Goal: Task Accomplishment & Management: Use online tool/utility

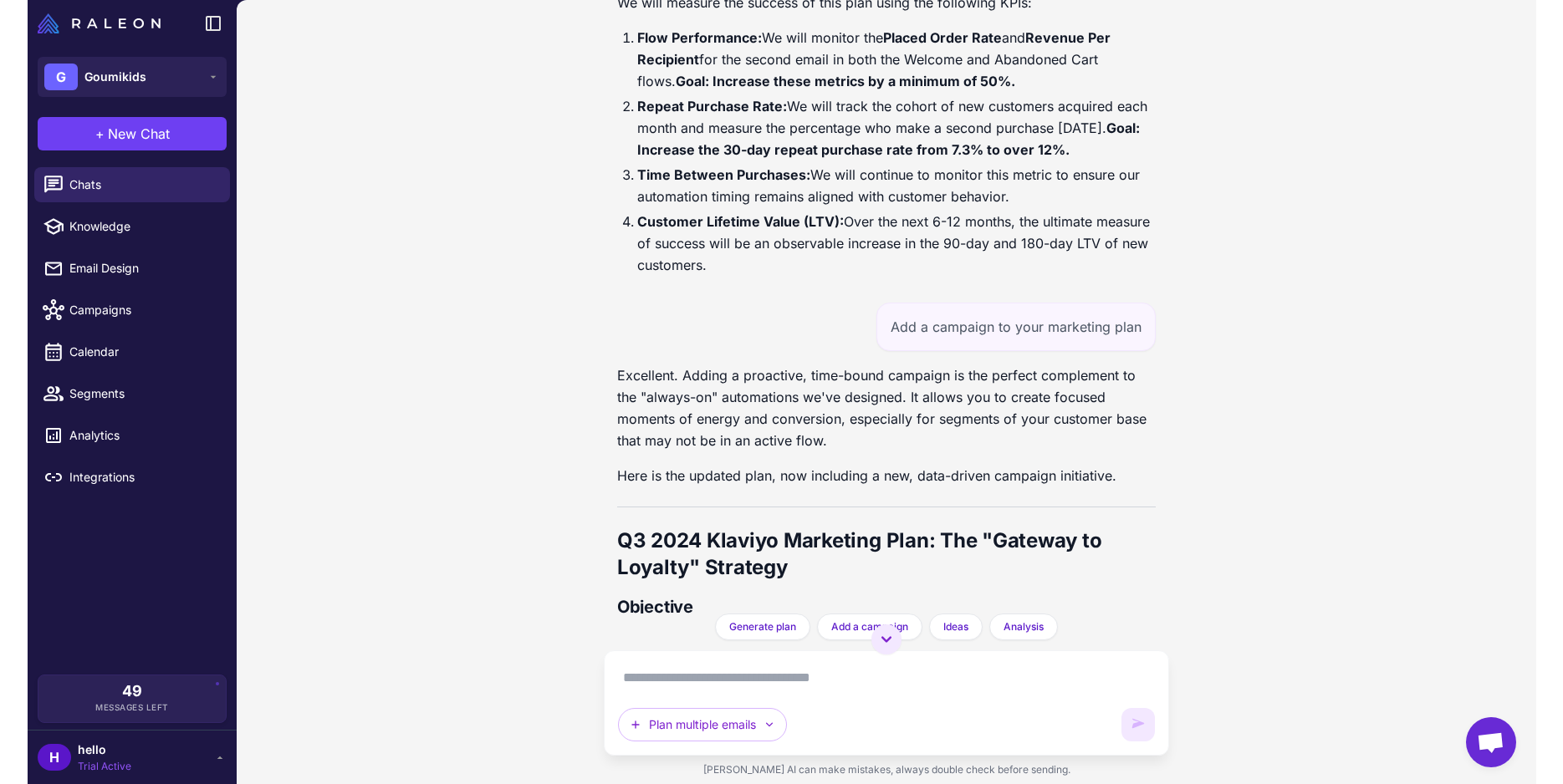
scroll to position [48513, 0]
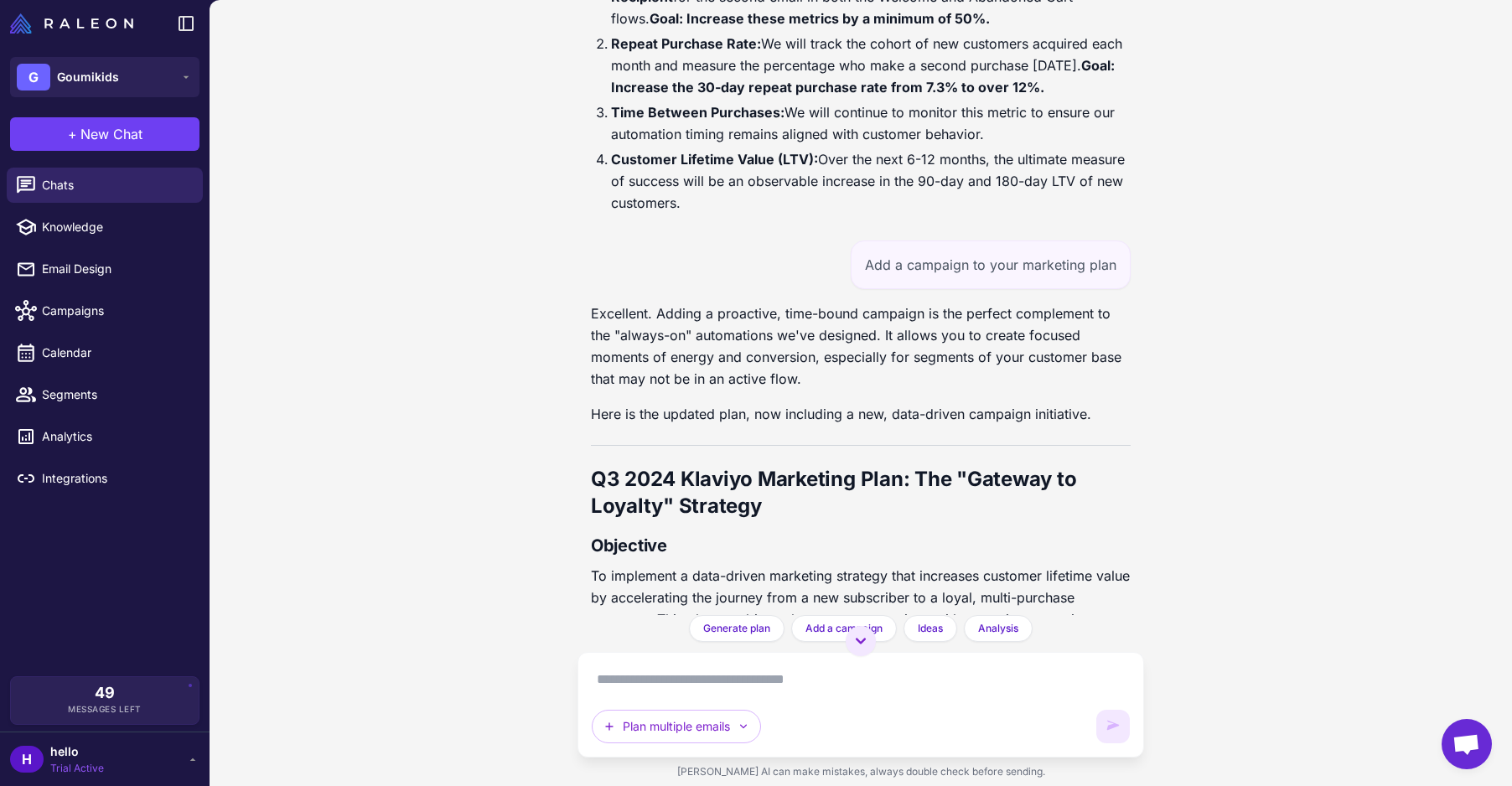
click at [1164, 457] on div "Customer Journey Optimization Analysis [DATE] Analyze my customer journey and i…" at bounding box center [861, 393] width 1303 height 786
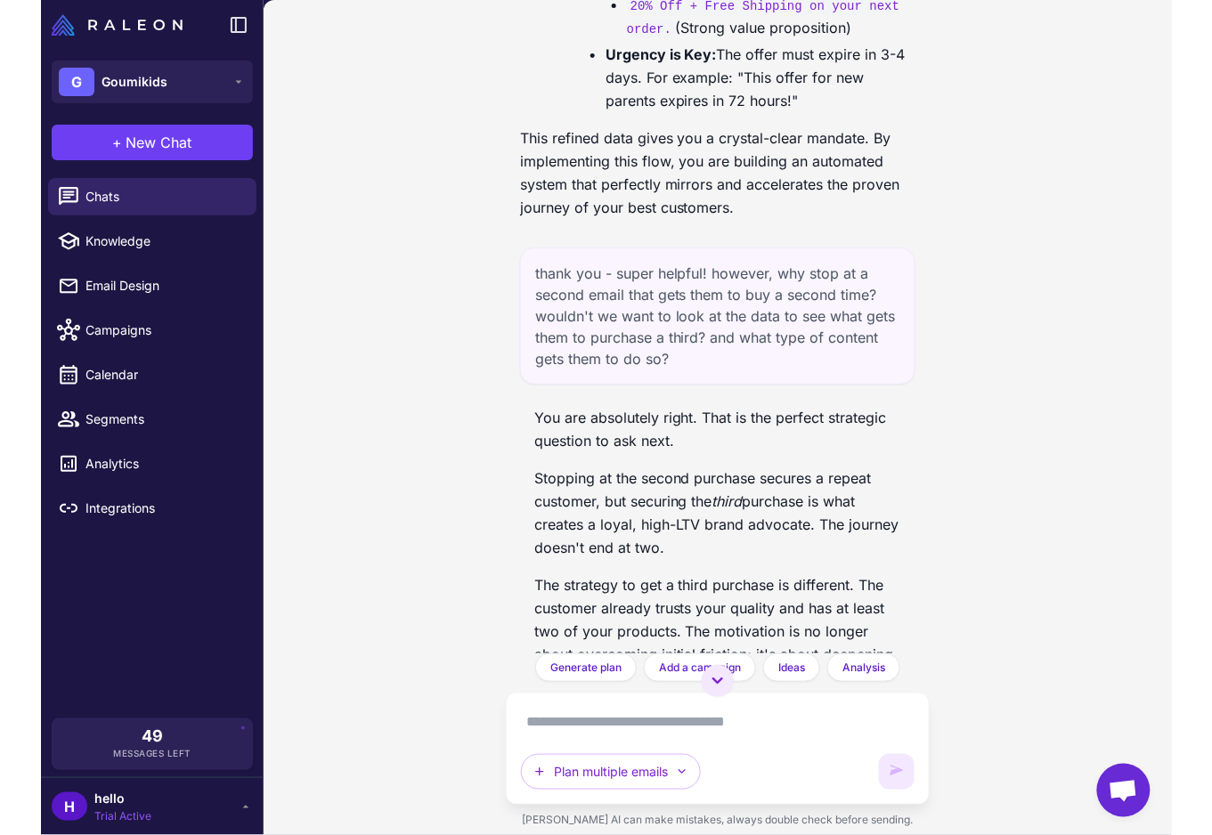
scroll to position [51302, 0]
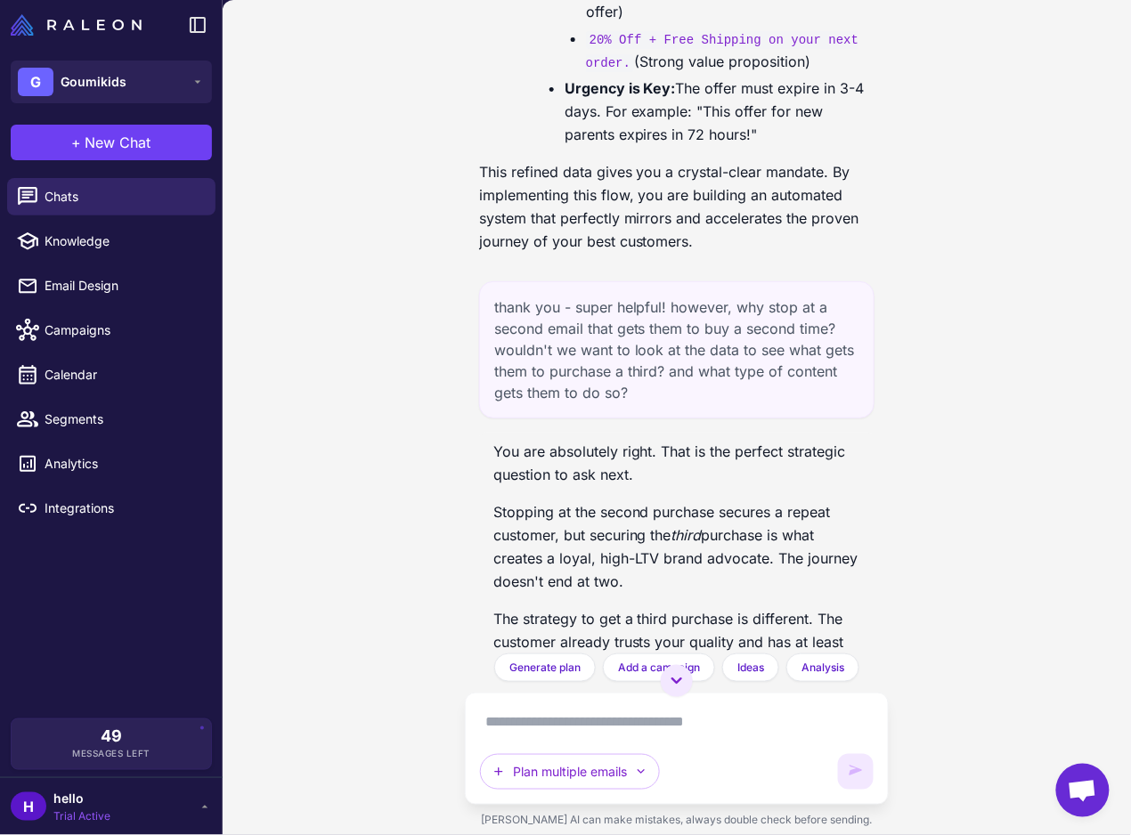
click at [78, 642] on div "Chats Knowledge Email Design Campaigns Calendar Segments Analytics Integrations" at bounding box center [111, 445] width 223 height 548
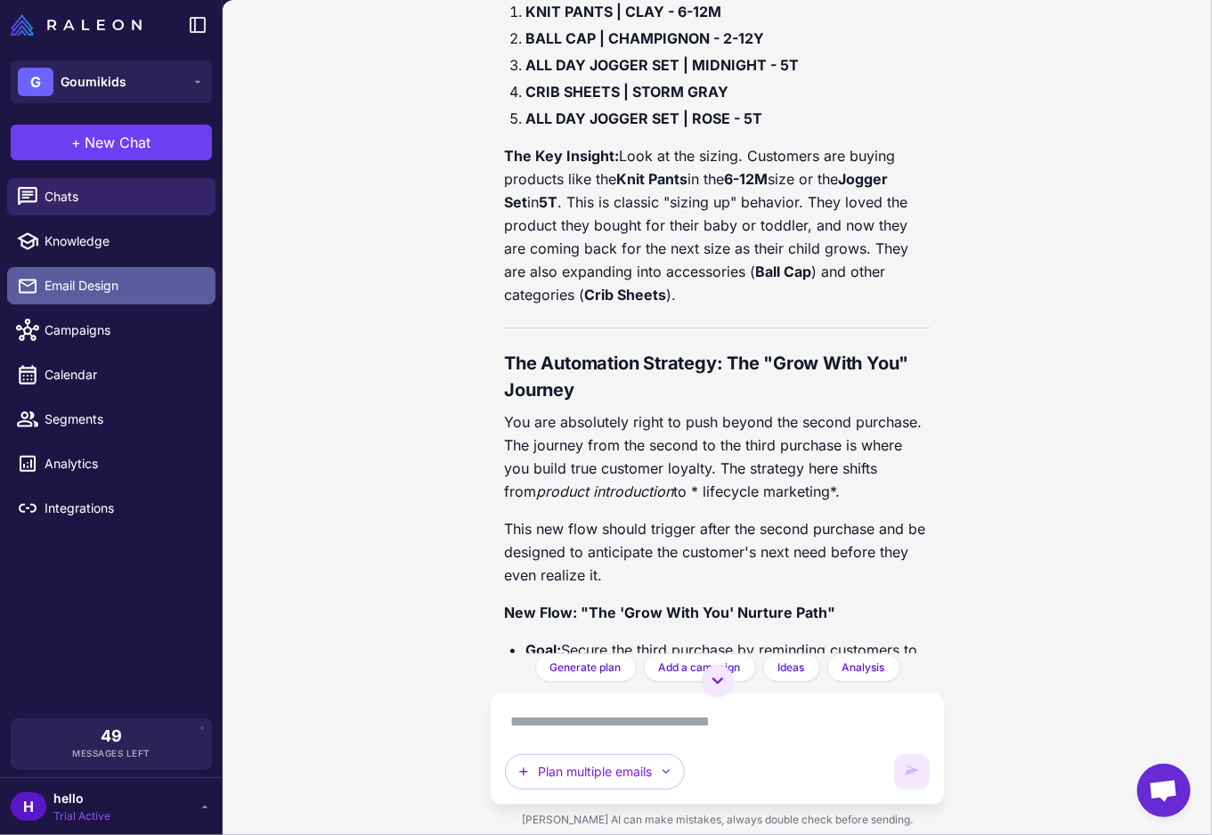
click at [94, 287] on span "Email Design" at bounding box center [123, 286] width 157 height 20
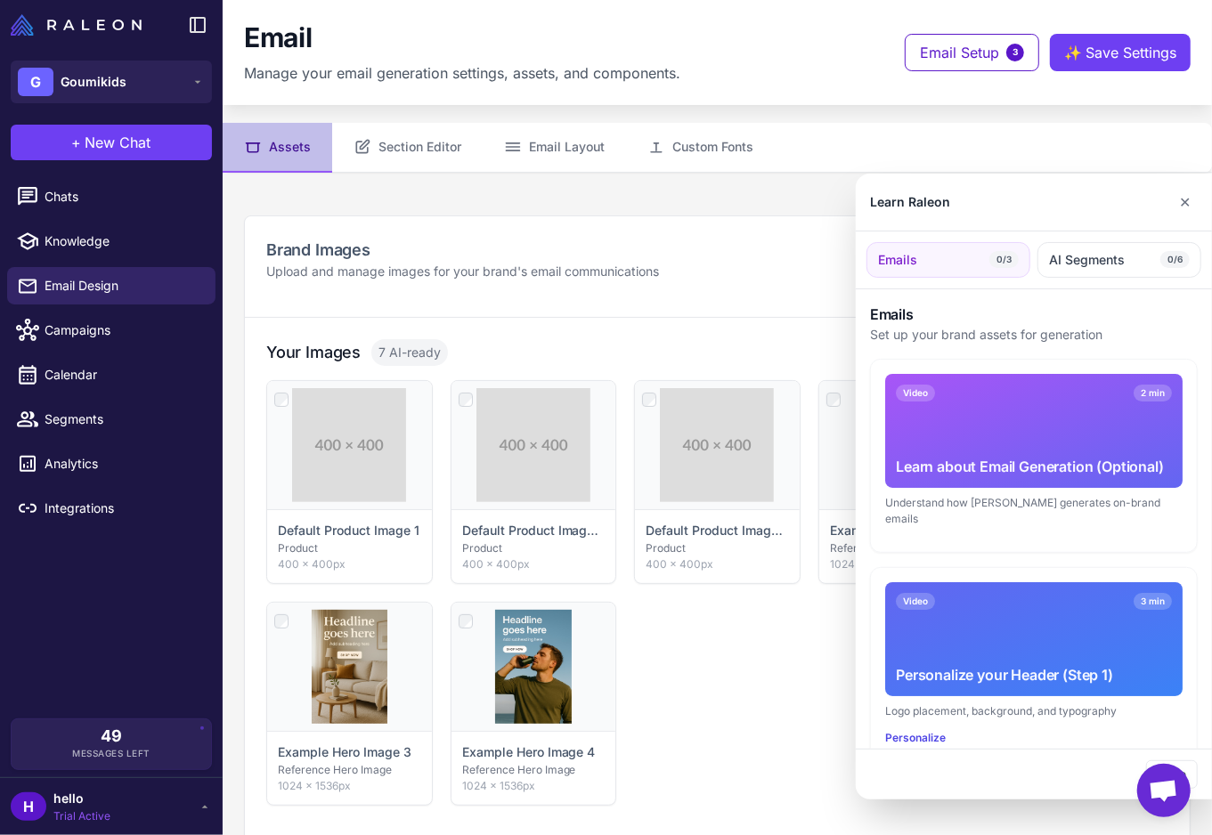
click at [78, 201] on div at bounding box center [606, 417] width 1212 height 835
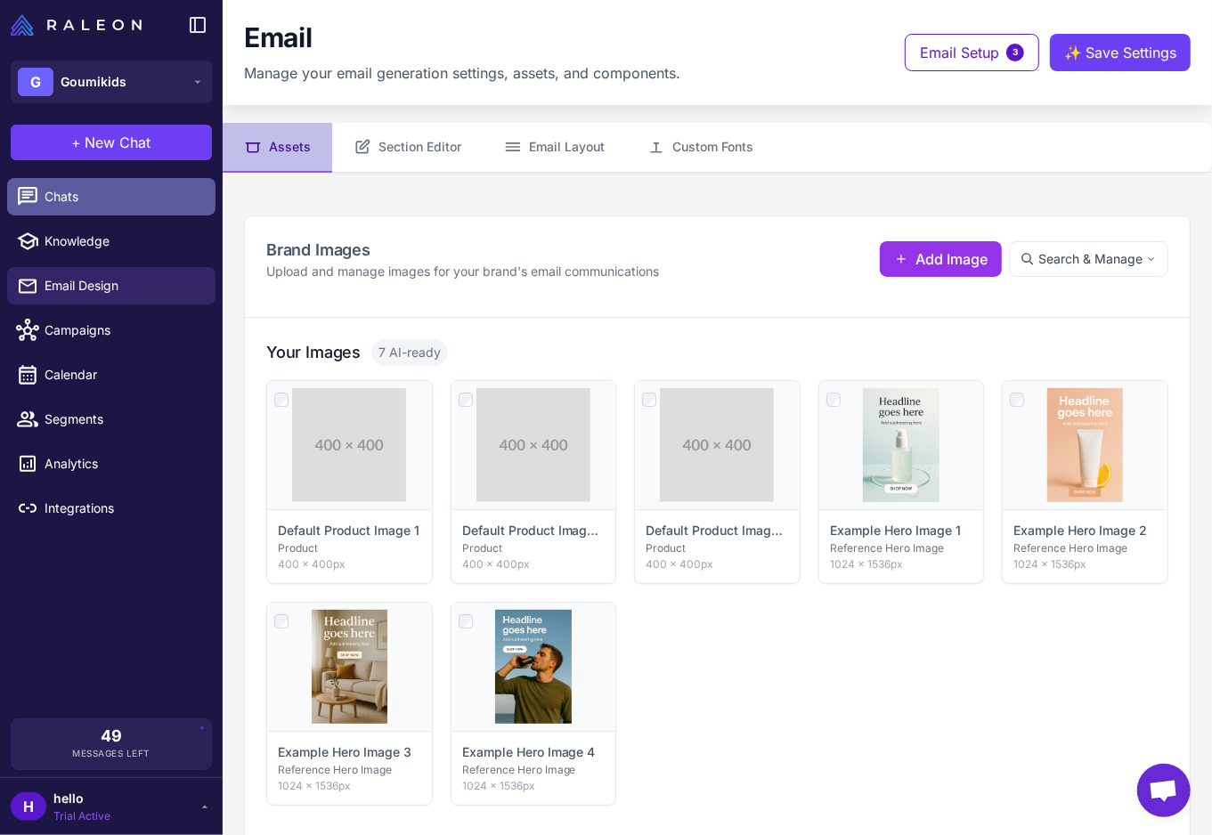
click at [69, 199] on span "Chats" at bounding box center [123, 197] width 157 height 20
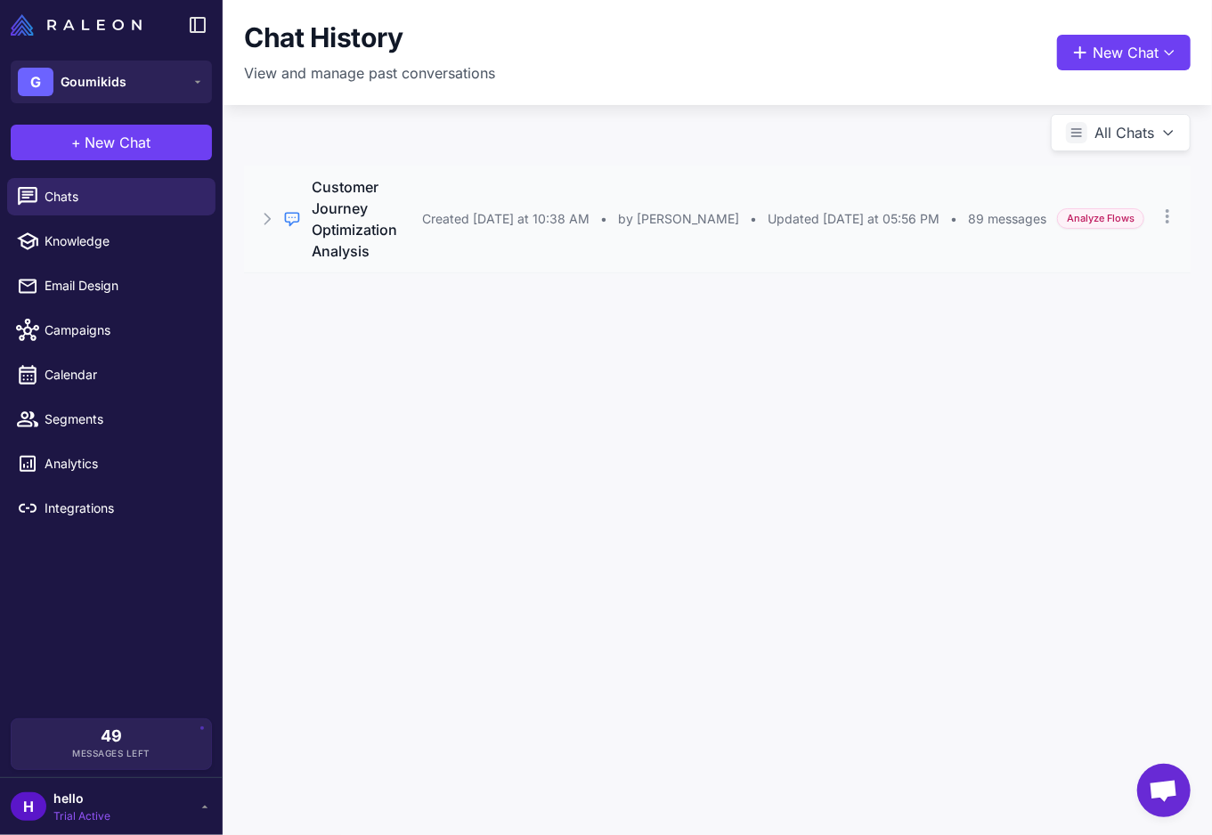
click at [267, 210] on icon at bounding box center [267, 219] width 18 height 18
click at [326, 296] on div "Excellent. Adding a proactive, time-bound campaign is the perfect complement to…" at bounding box center [717, 309] width 947 height 74
click at [326, 316] on button "Open Chat" at bounding box center [327, 326] width 81 height 20
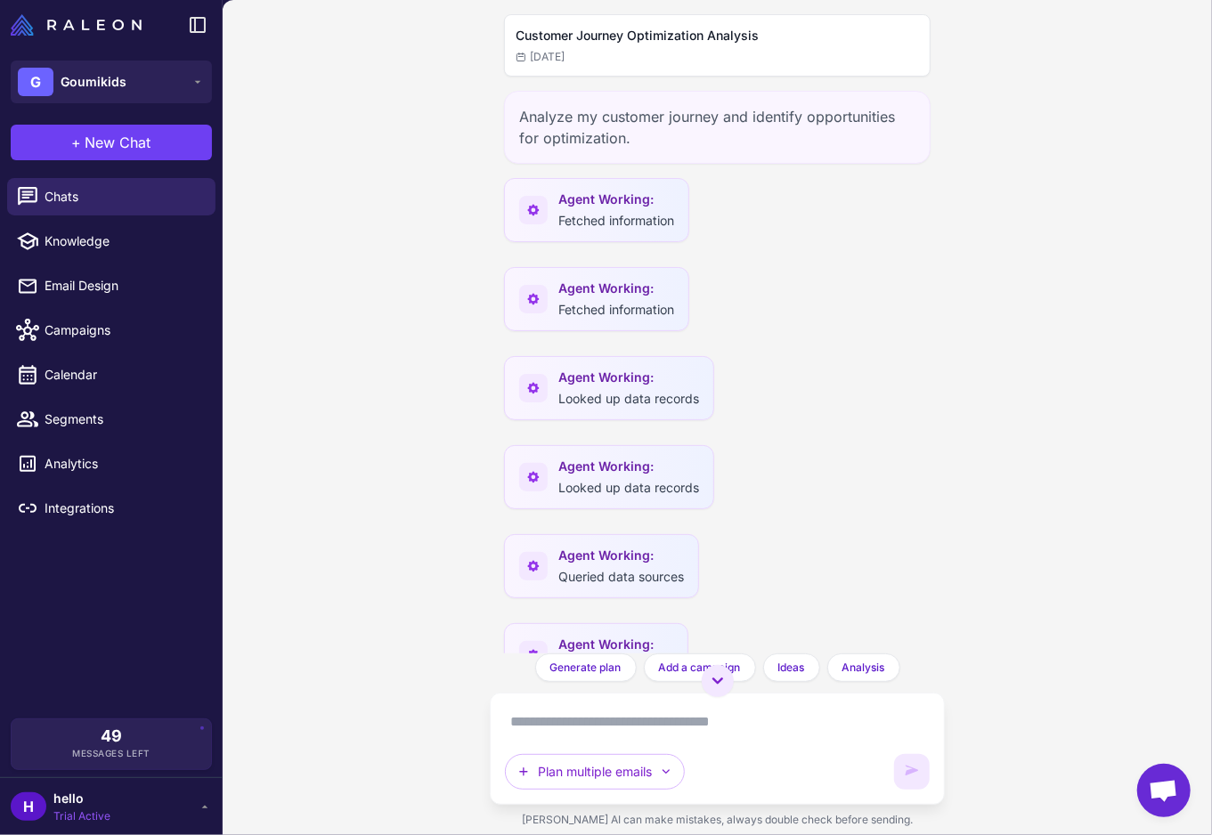
scroll to position [65281, 0]
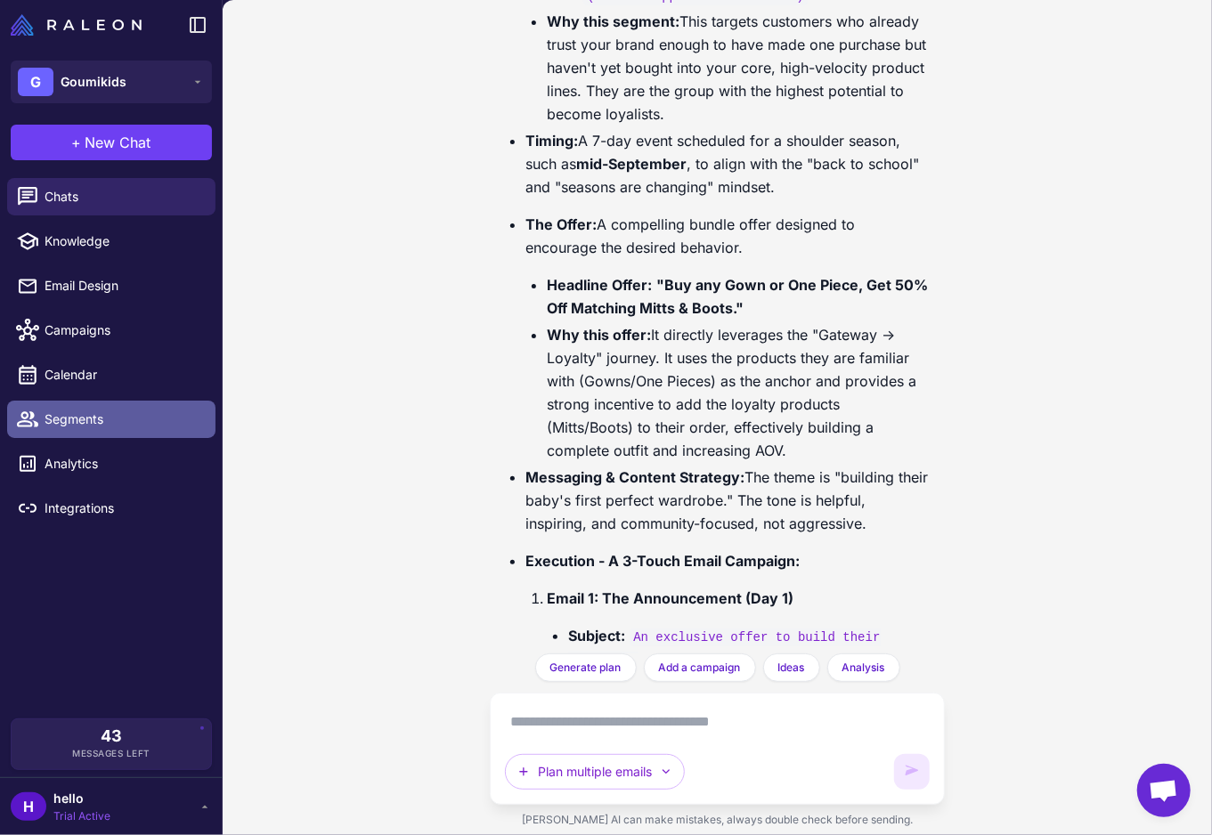
click at [51, 419] on span "Segments" at bounding box center [123, 420] width 157 height 20
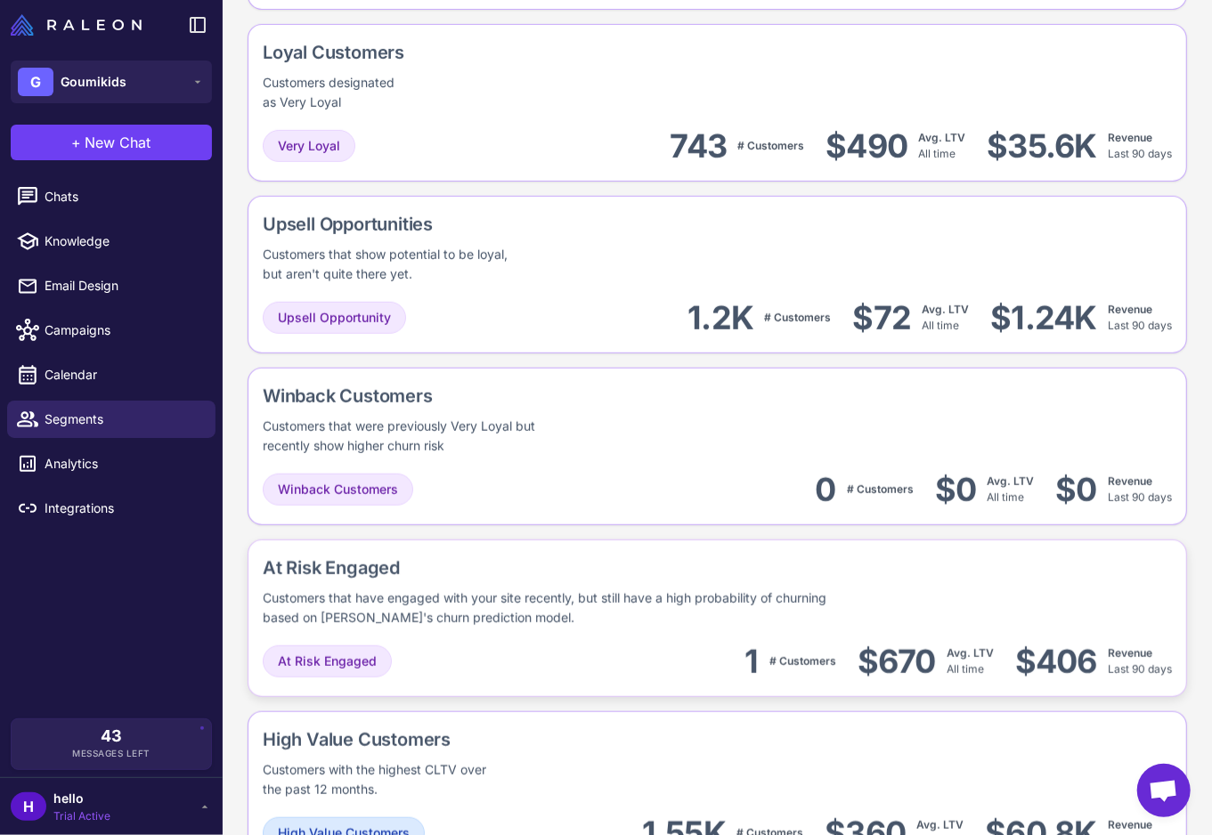
scroll to position [1059, 0]
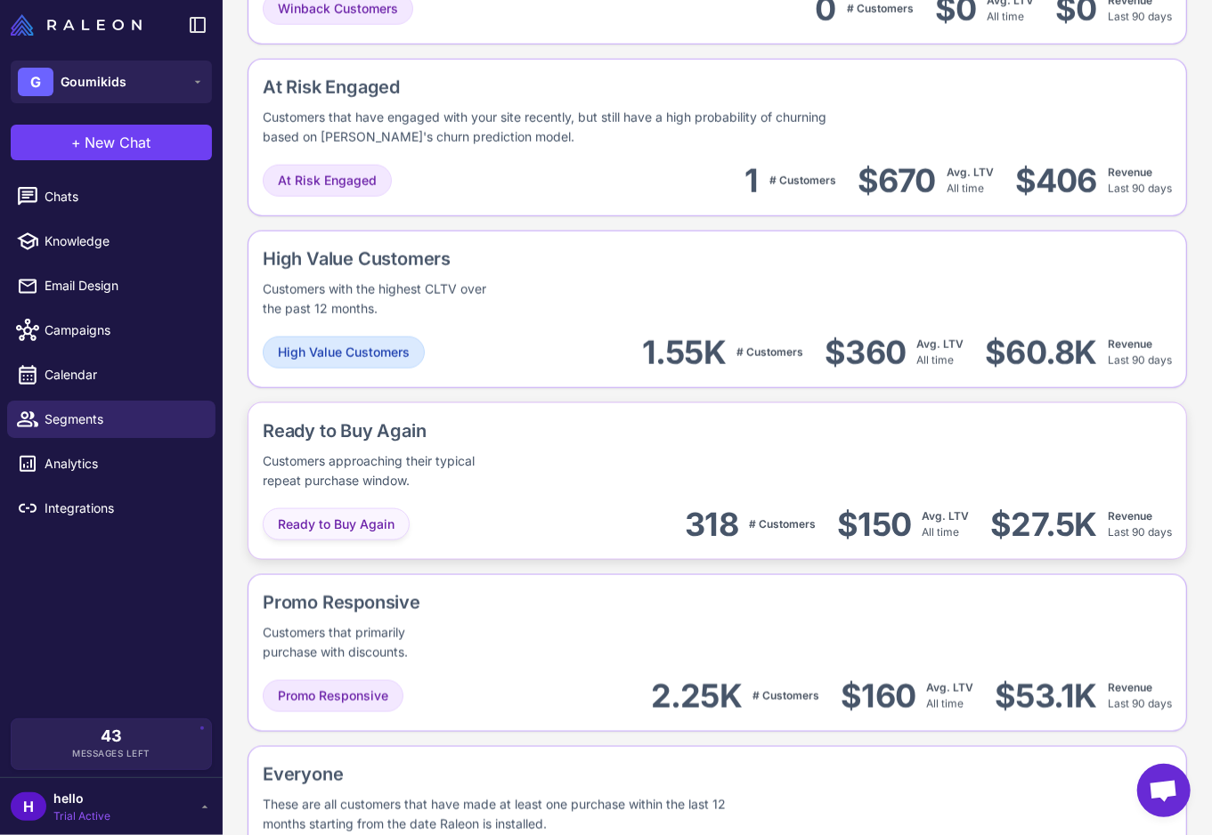
click at [367, 515] on span "Ready to Buy Again" at bounding box center [336, 525] width 117 height 20
click at [344, 515] on span "Ready to Buy Again" at bounding box center [336, 525] width 117 height 20
click at [386, 418] on div "Ready to Buy Again" at bounding box center [444, 431] width 362 height 27
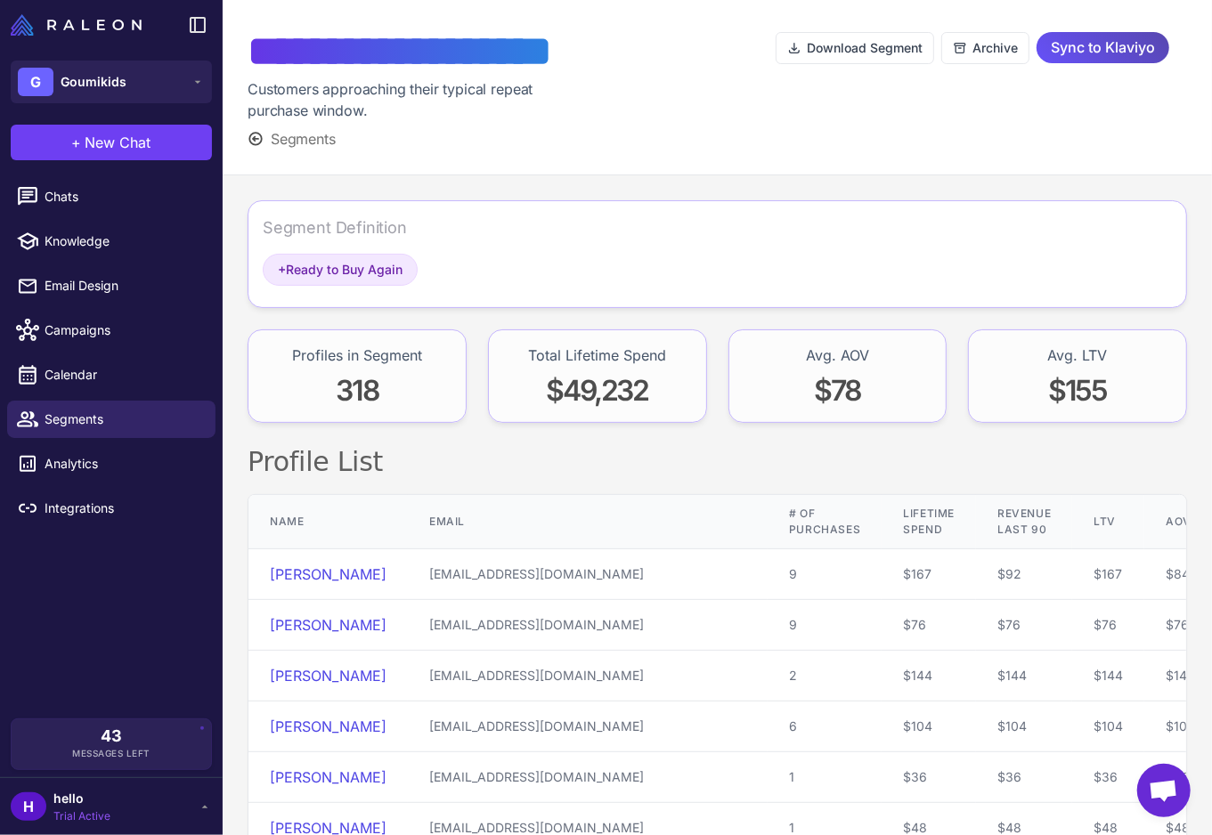
click at [1113, 53] on span "Sync to Klaviyo" at bounding box center [1103, 47] width 104 height 31
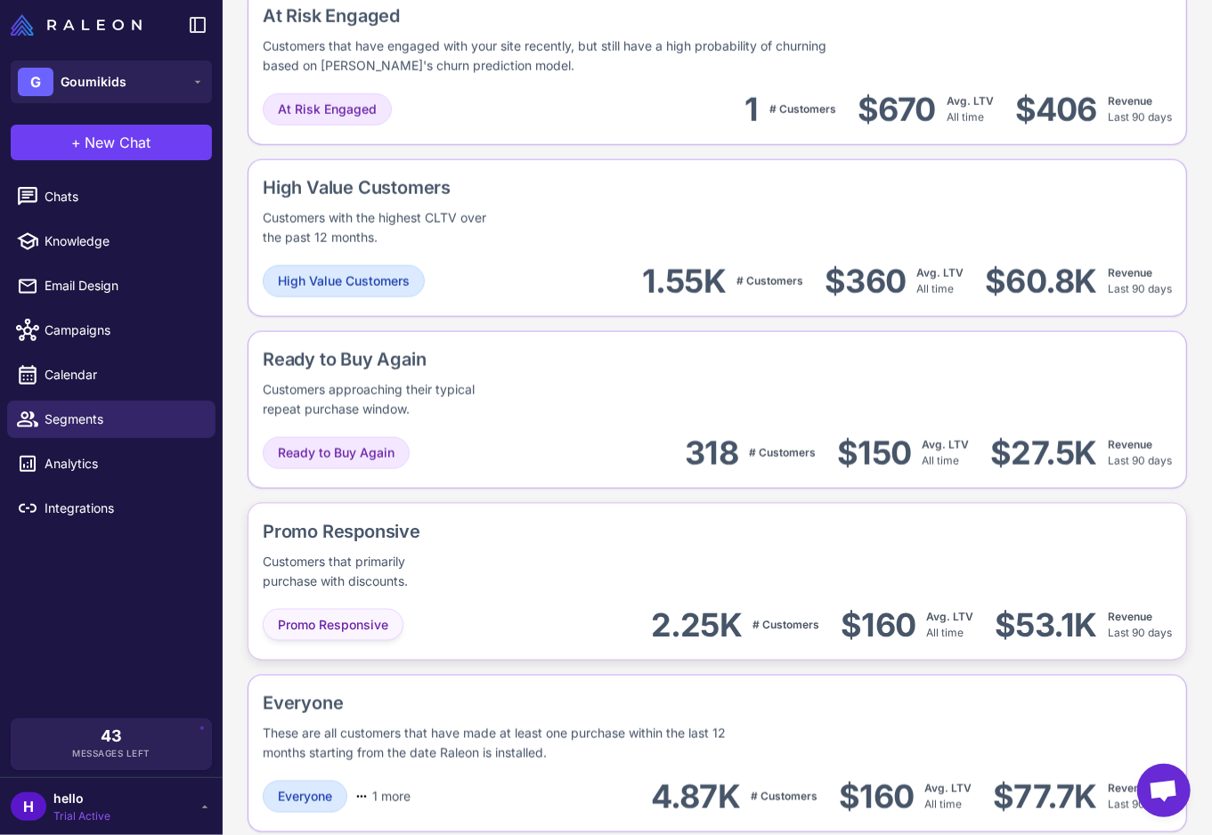
click at [358, 615] on span "Promo Responsive" at bounding box center [333, 625] width 110 height 20
click at [351, 615] on span "Promo Responsive" at bounding box center [333, 625] width 110 height 20
click at [347, 520] on div "Promo Responsive" at bounding box center [408, 531] width 291 height 27
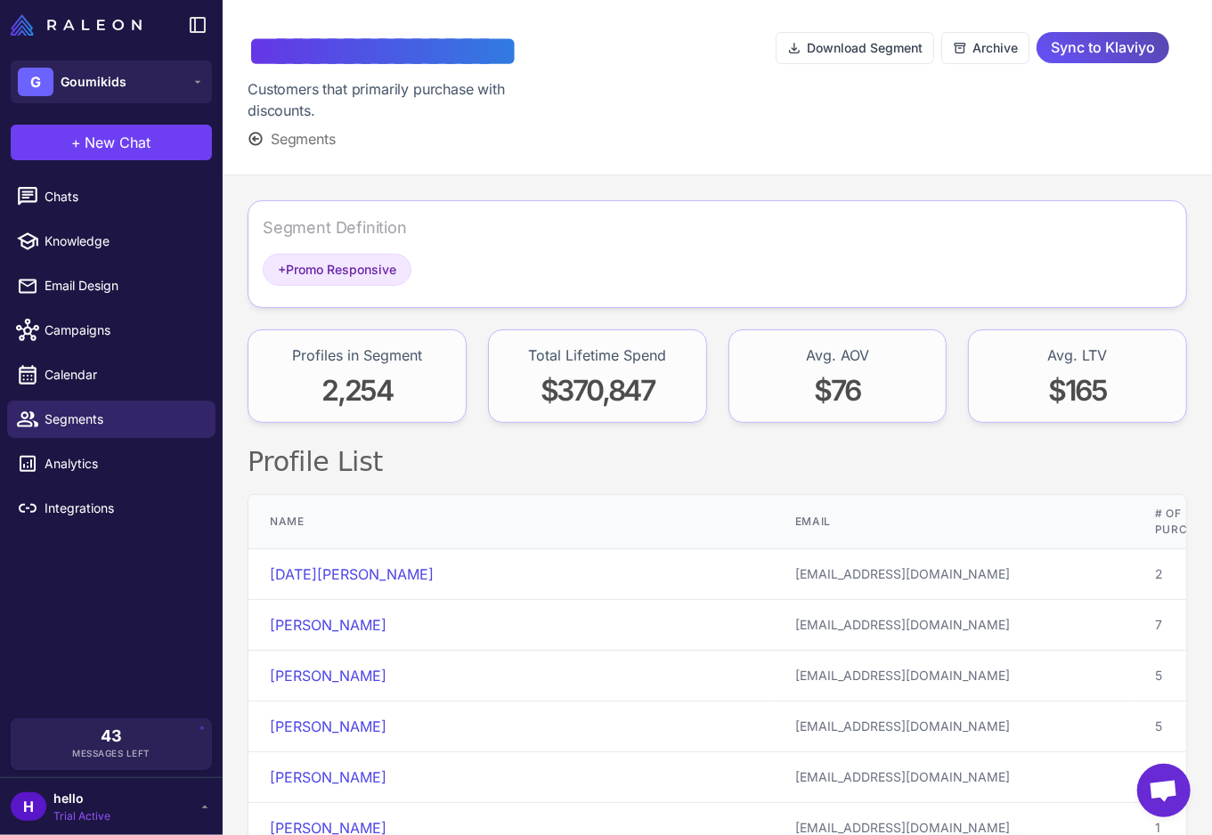
click at [1108, 54] on span "Sync to Klaviyo" at bounding box center [1103, 47] width 104 height 31
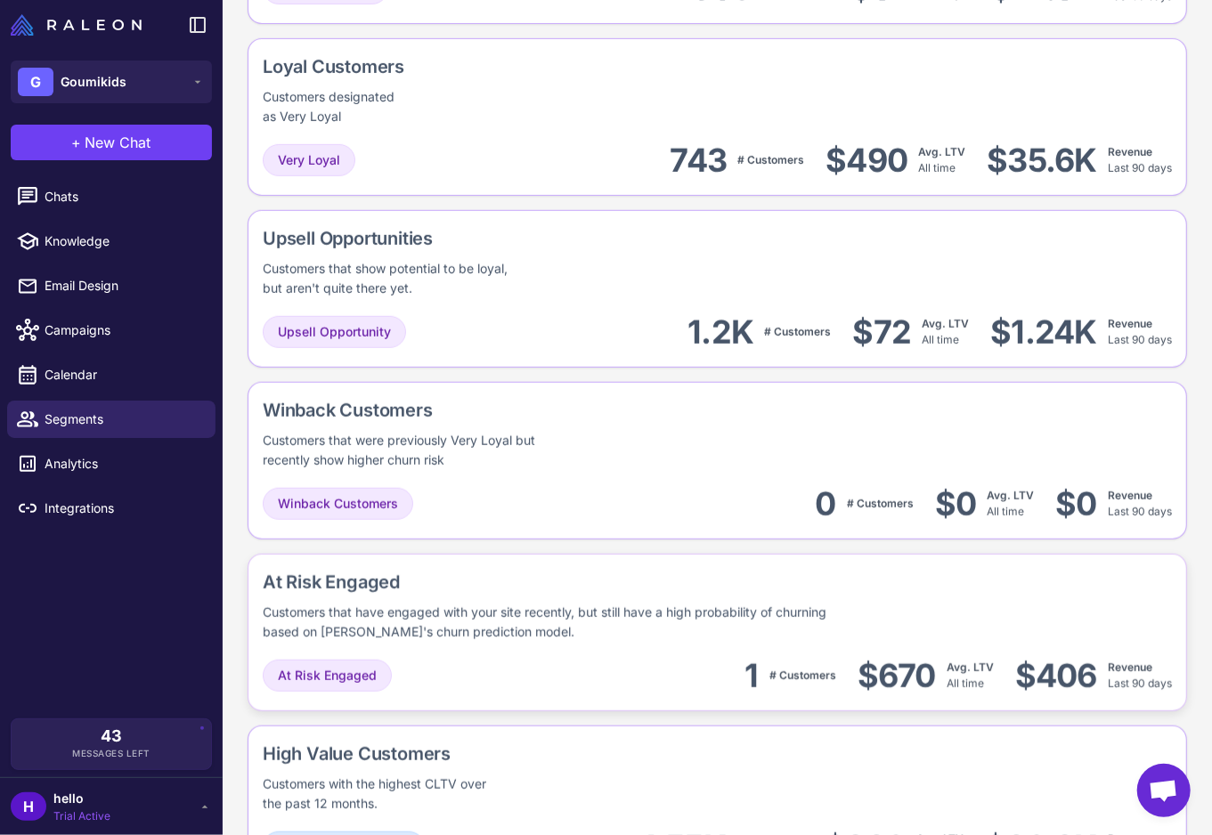
scroll to position [511, 0]
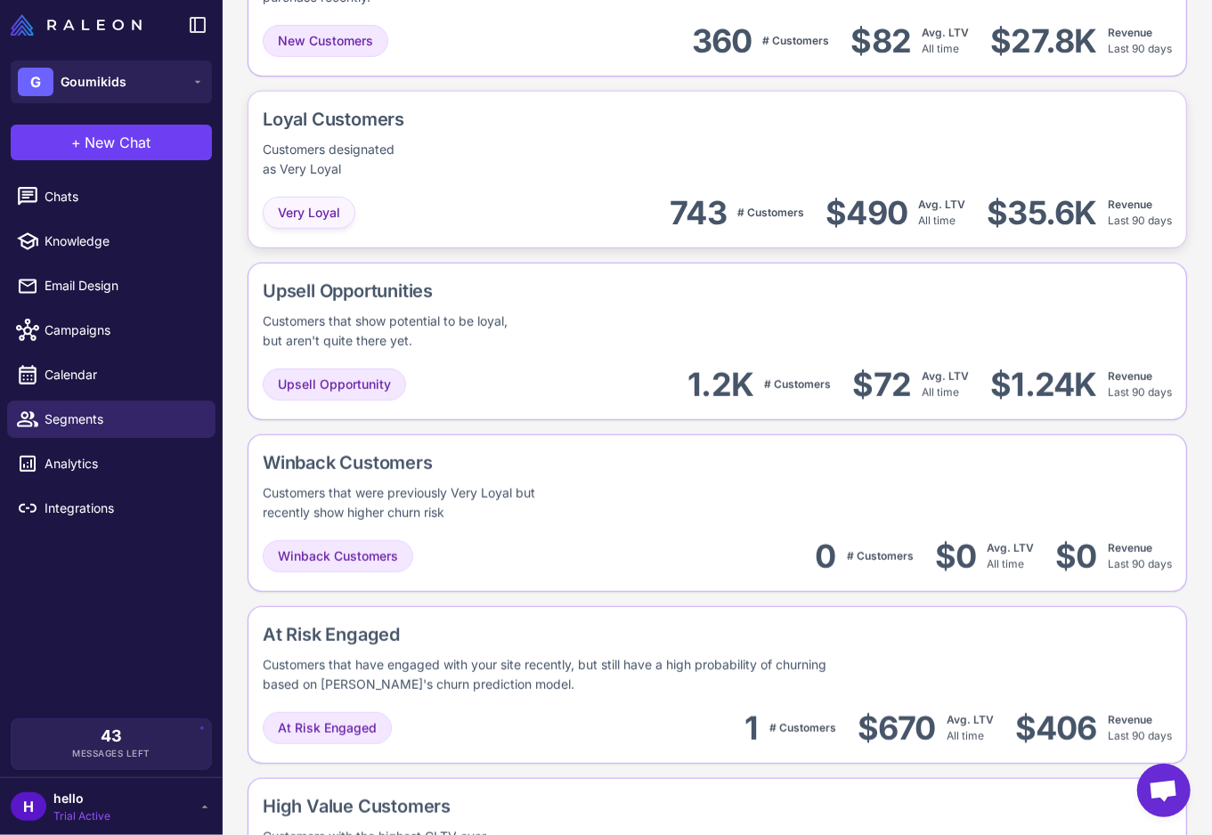
click at [315, 207] on span "Very Loyal" at bounding box center [309, 213] width 62 height 20
click at [332, 110] on div "Loyal Customers" at bounding box center [370, 119] width 214 height 27
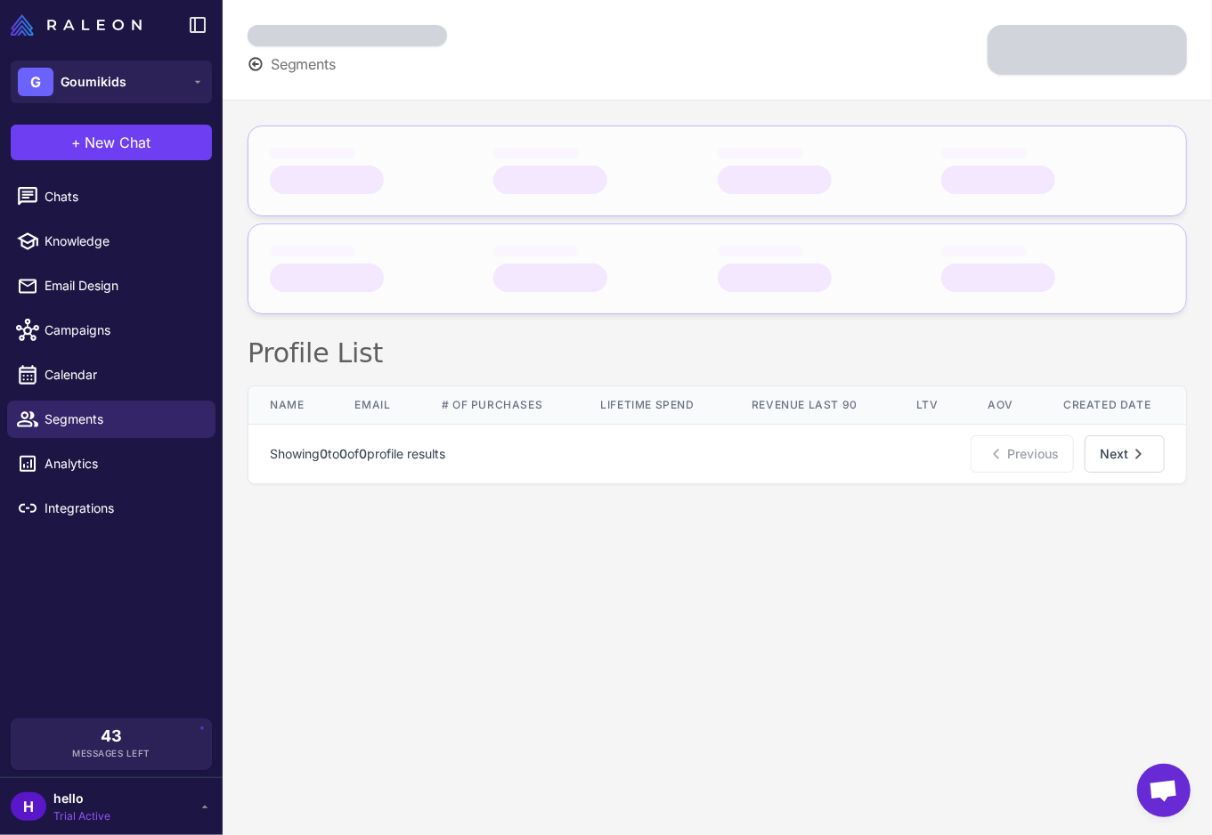
click at [332, 110] on div "Profile List Name Email # of Purchases Lifetime Spend Revenue Last 90 LTV AOV C…" at bounding box center [717, 305] width 989 height 409
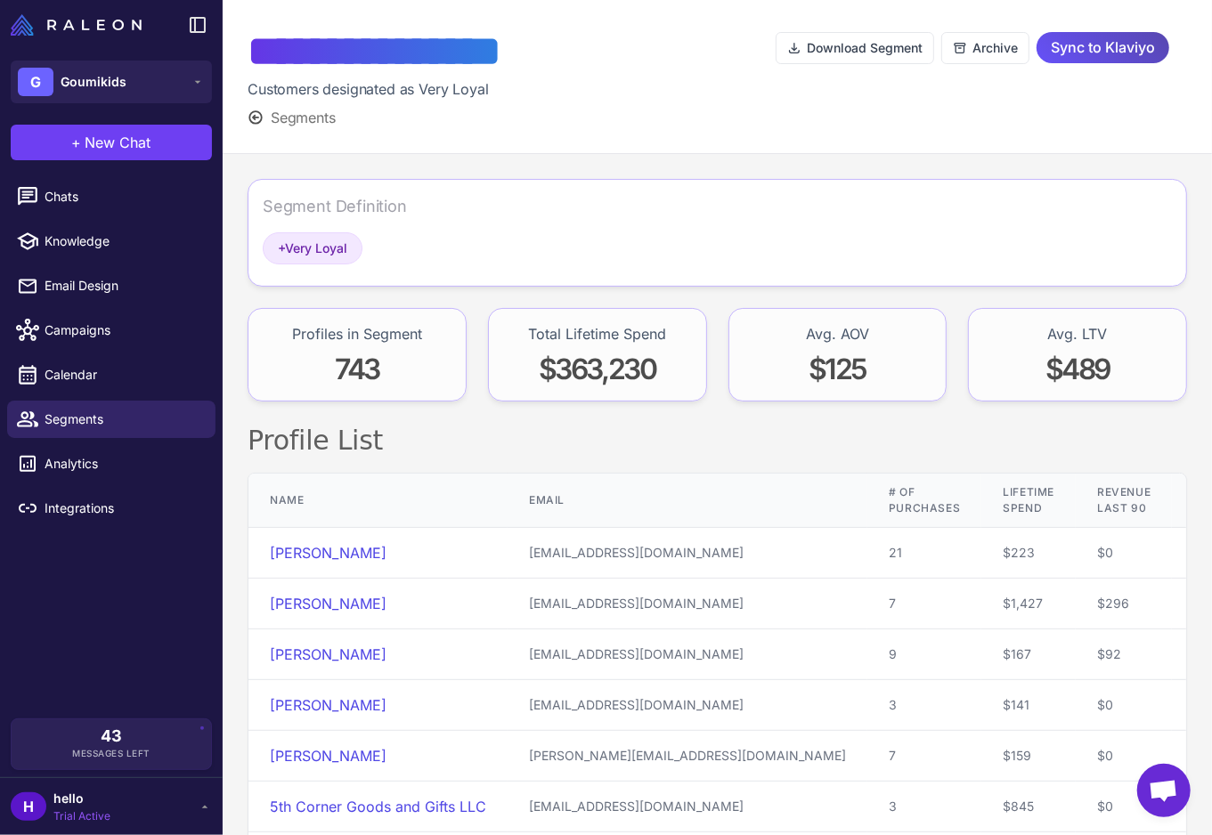
click at [1091, 51] on span "Sync to Klaviyo" at bounding box center [1103, 47] width 104 height 31
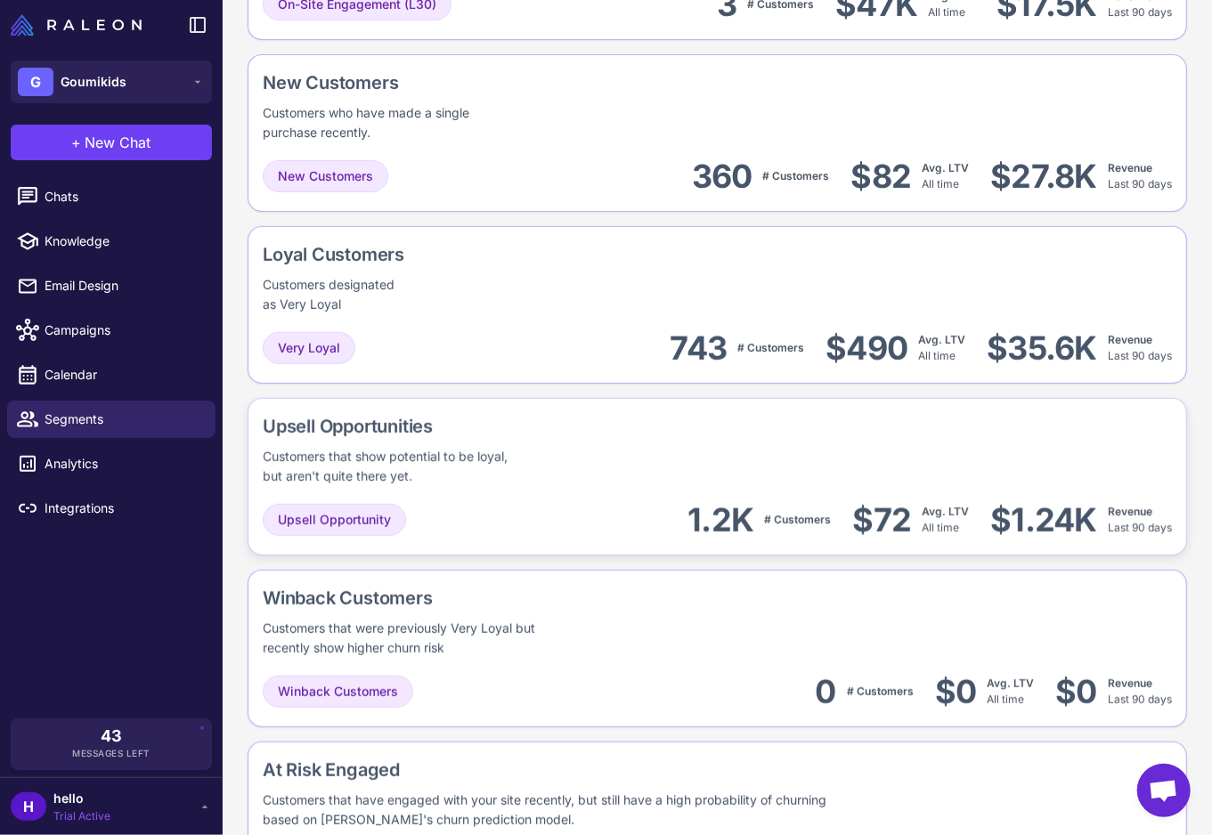
scroll to position [378, 0]
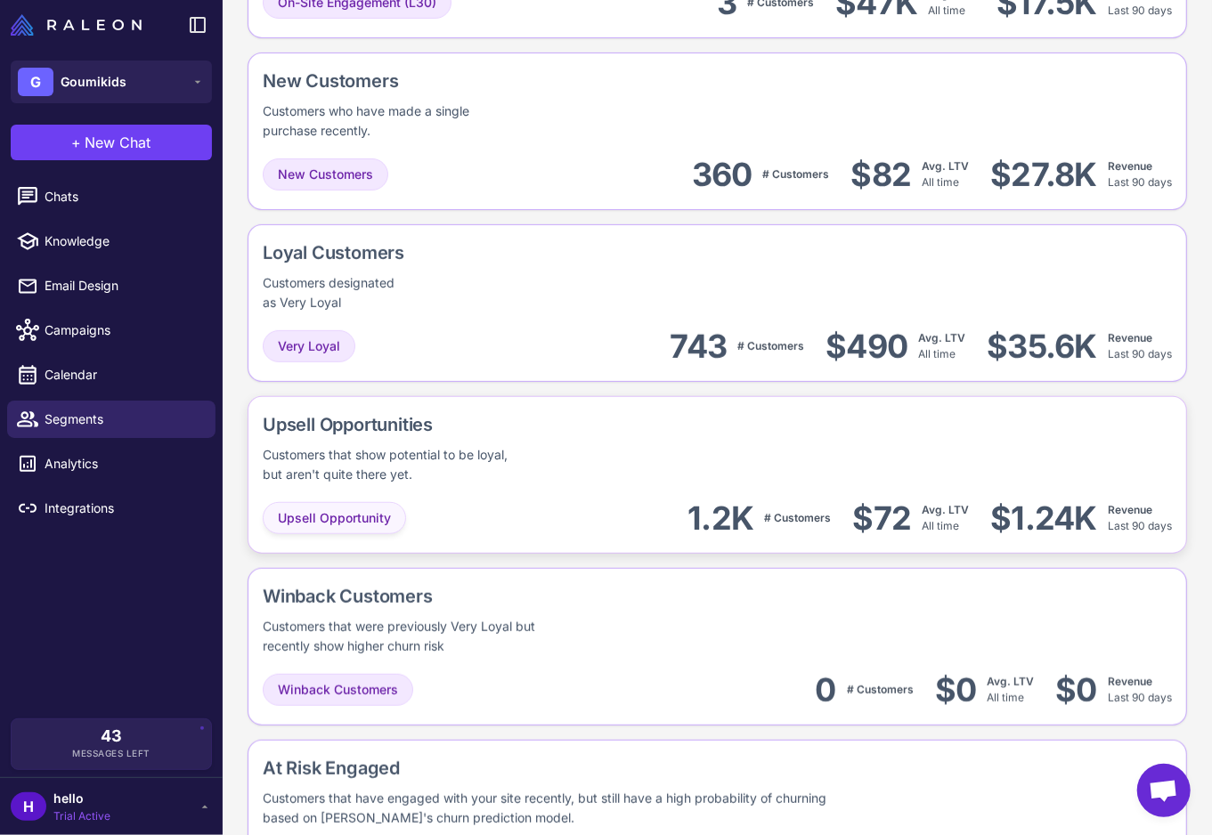
click at [370, 508] on span "Upsell Opportunity" at bounding box center [334, 518] width 113 height 20
click at [337, 411] on div "Upsell Opportunities" at bounding box center [462, 424] width 398 height 27
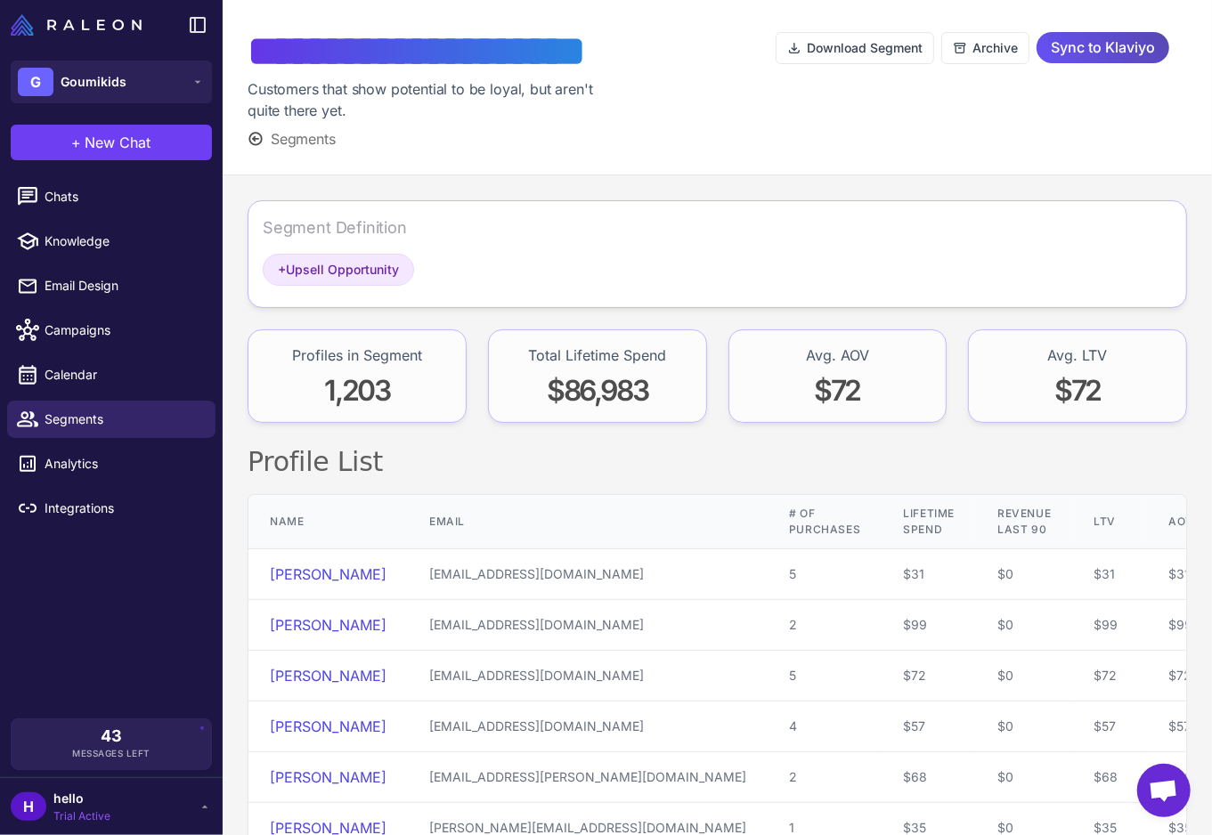
click at [1074, 53] on span "Sync to Klaviyo" at bounding box center [1103, 47] width 104 height 31
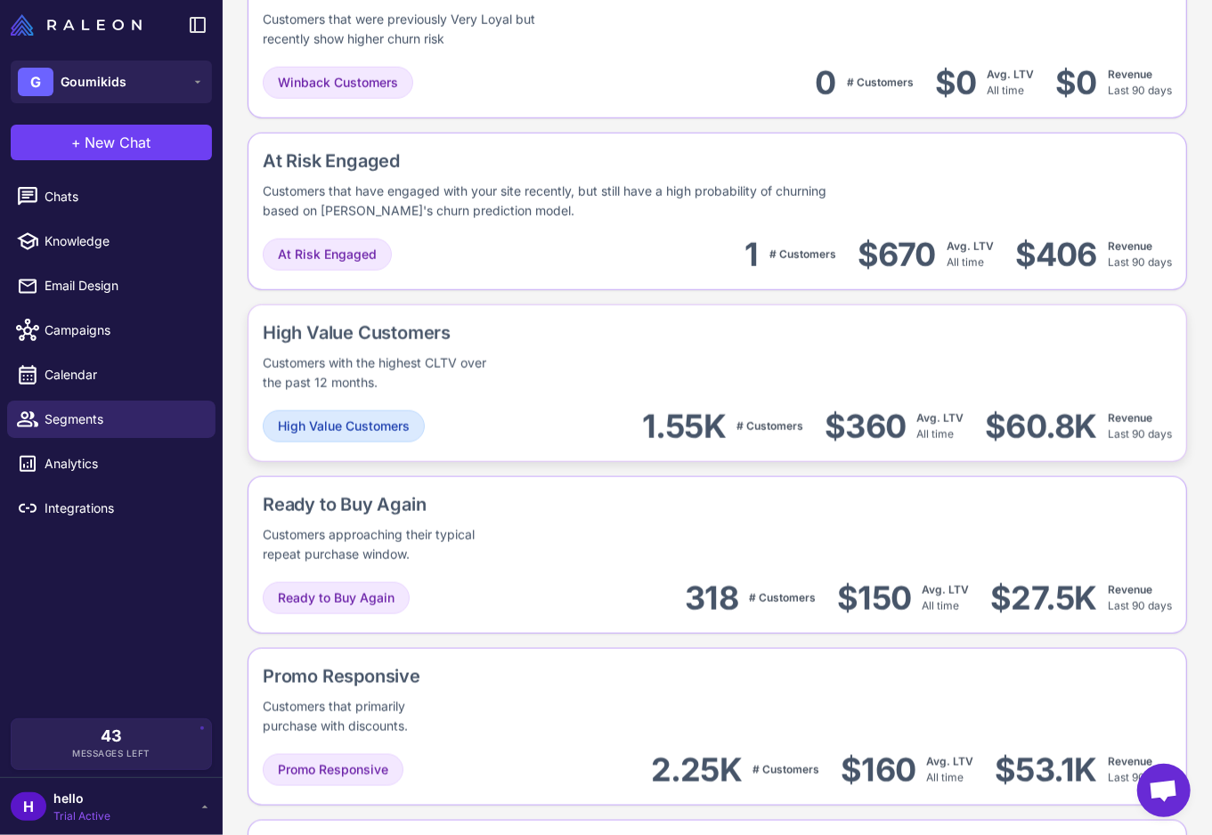
scroll to position [988, 0]
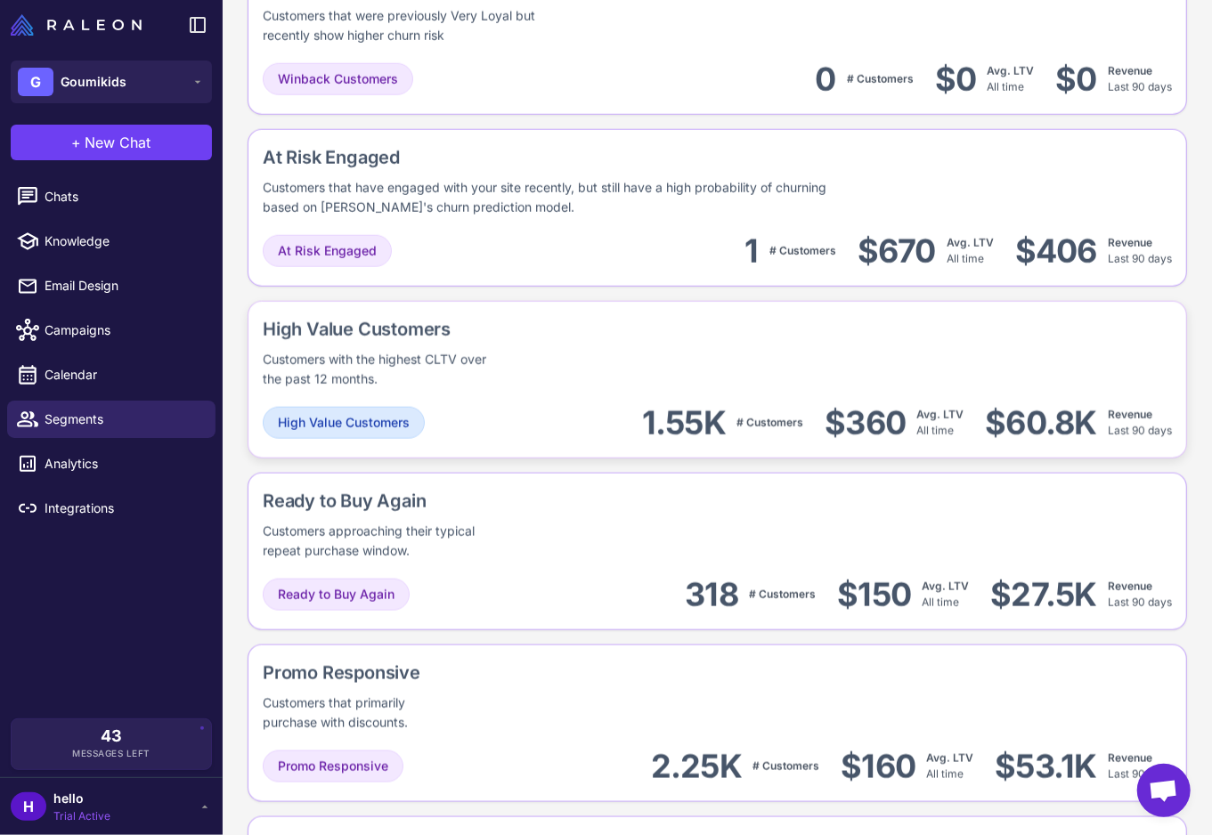
click at [376, 321] on div "High Value Customers" at bounding box center [434, 329] width 342 height 27
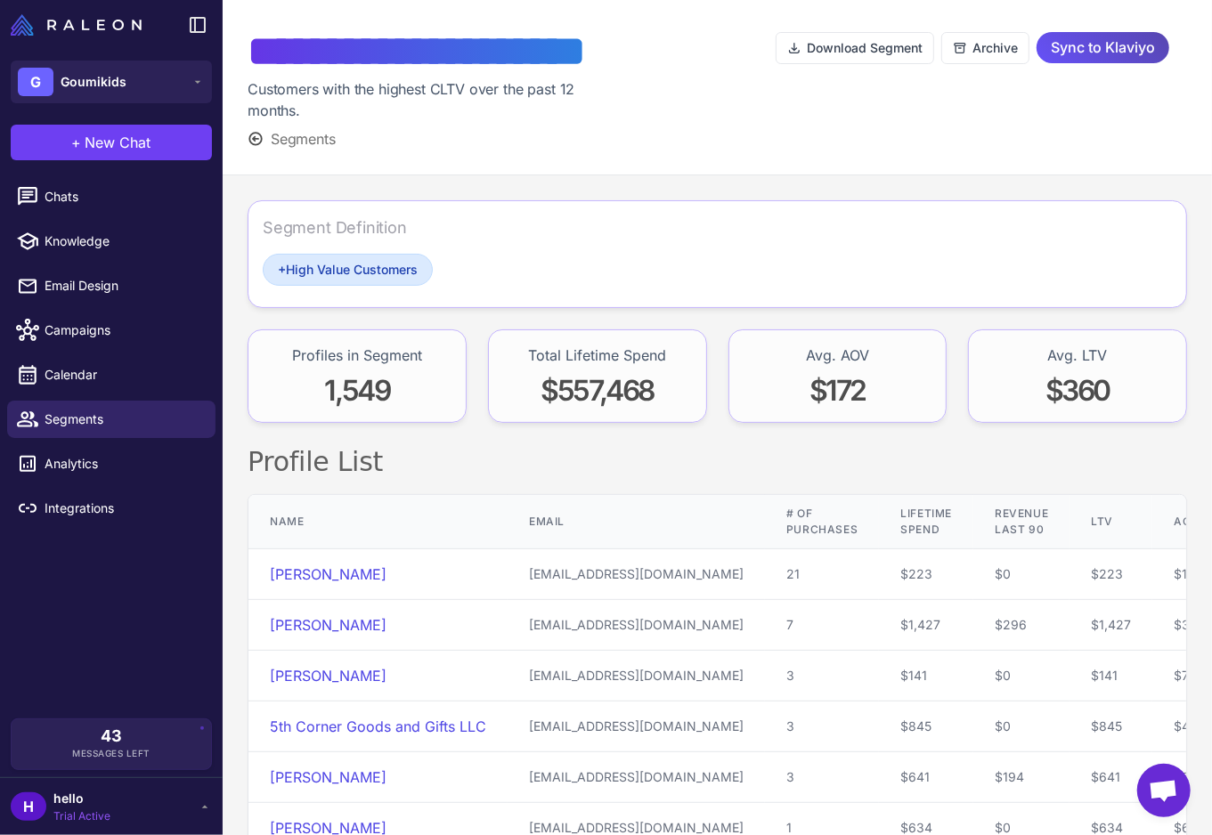
click at [1102, 43] on span "Sync to Klaviyo" at bounding box center [1103, 47] width 104 height 31
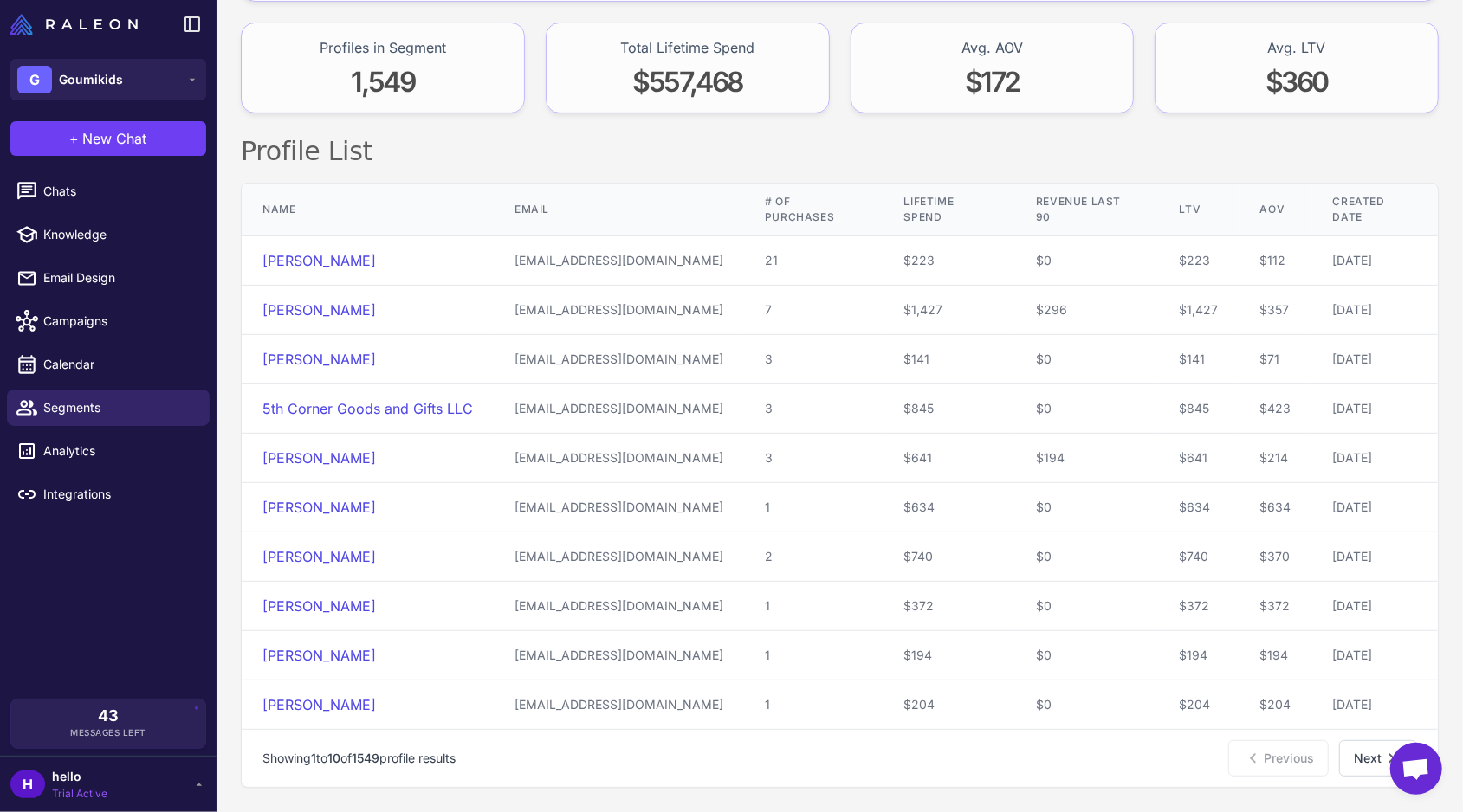
scroll to position [285, 0]
